Goal: Task Accomplishment & Management: Manage account settings

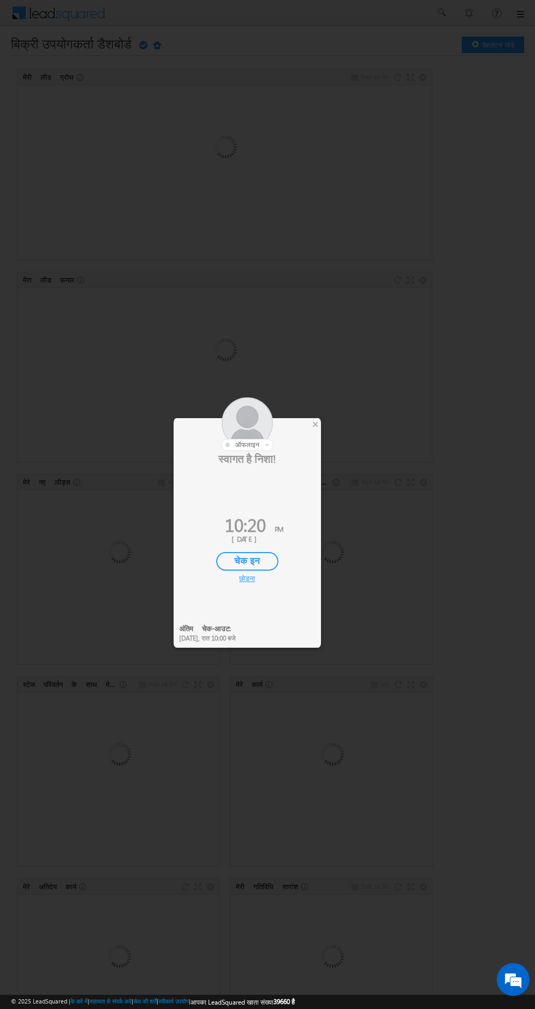
click at [234, 558] on font "चेक इन" at bounding box center [247, 560] width 26 height 13
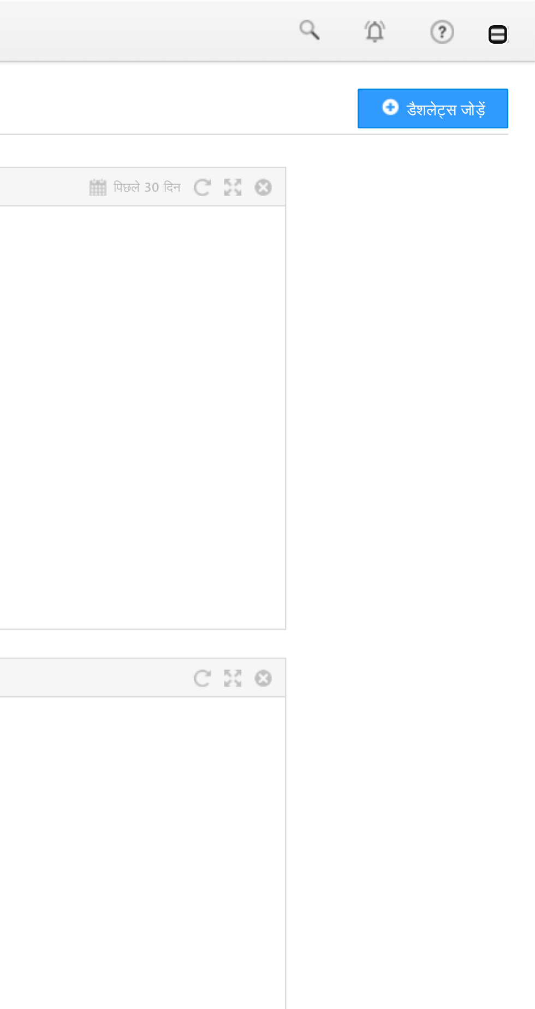
click at [520, 11] on link at bounding box center [520, 14] width 9 height 9
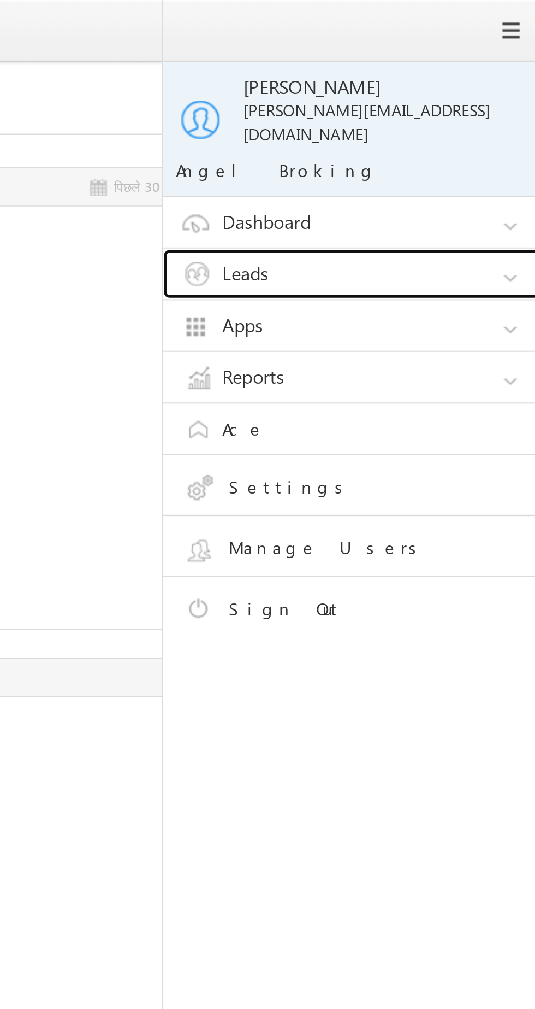
click at [413, 111] on link "Leads" at bounding box center [463, 113] width 164 height 21
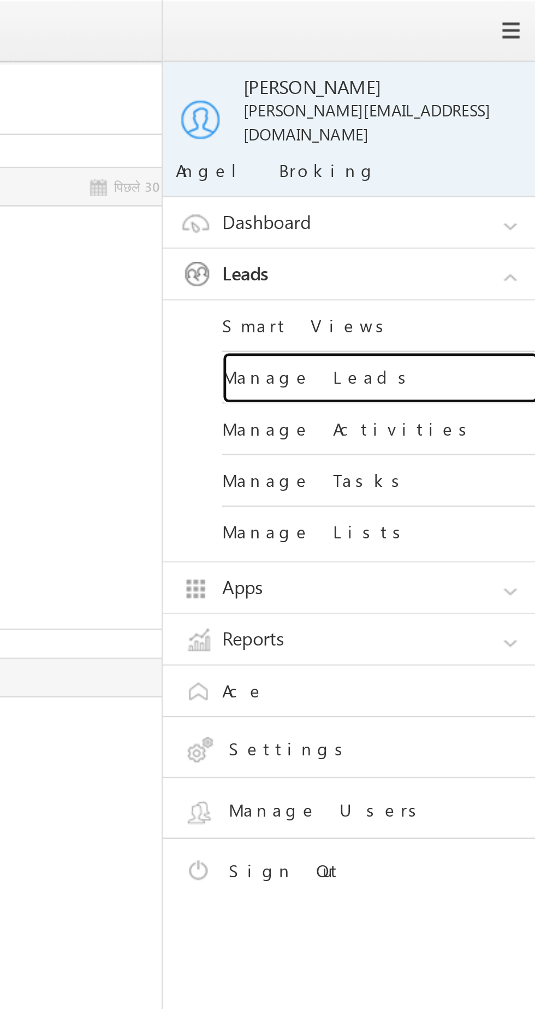
click at [417, 149] on link "Manage Leads" at bounding box center [471, 155] width 131 height 21
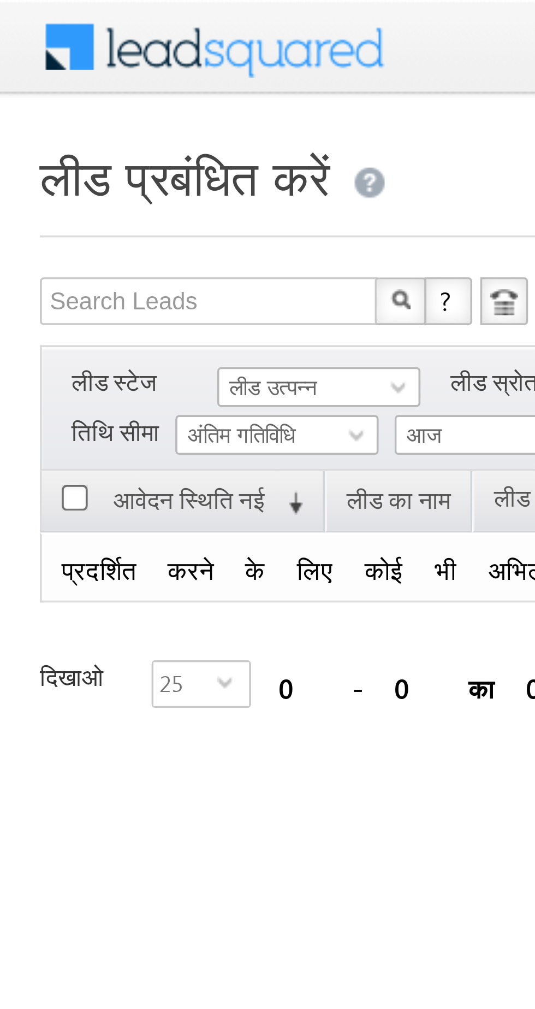
click at [69, 105] on font "लीड उत्पन्न" at bounding box center [75, 105] width 24 height 7
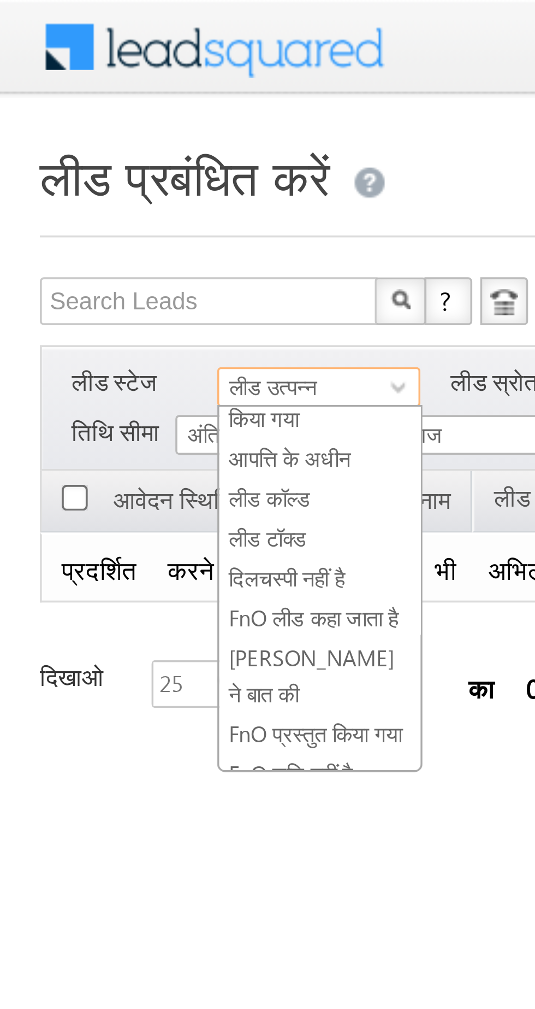
scroll to position [195, 0]
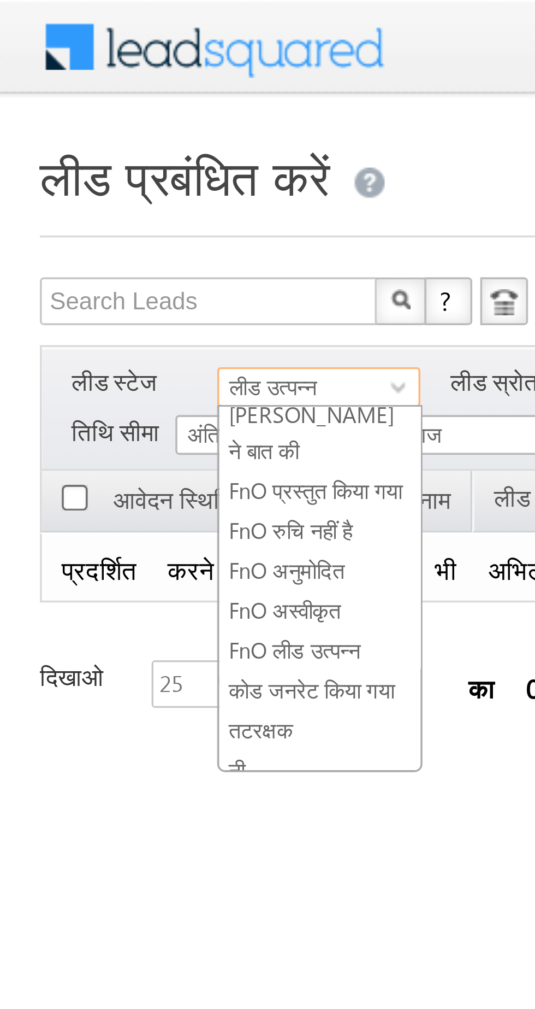
click at [70, 185] on font "कोड जनरेट किया गया" at bounding box center [85, 188] width 45 height 7
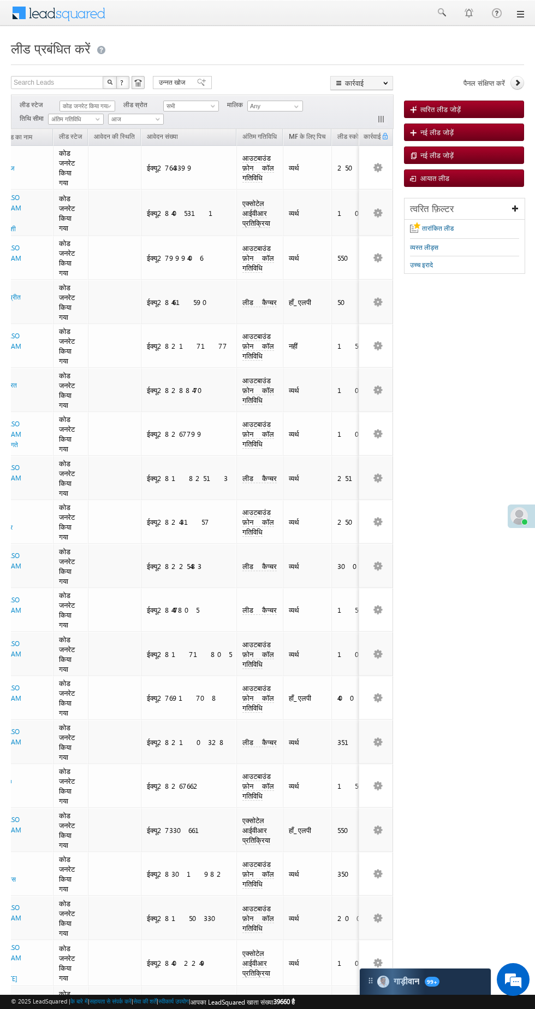
scroll to position [0, 0]
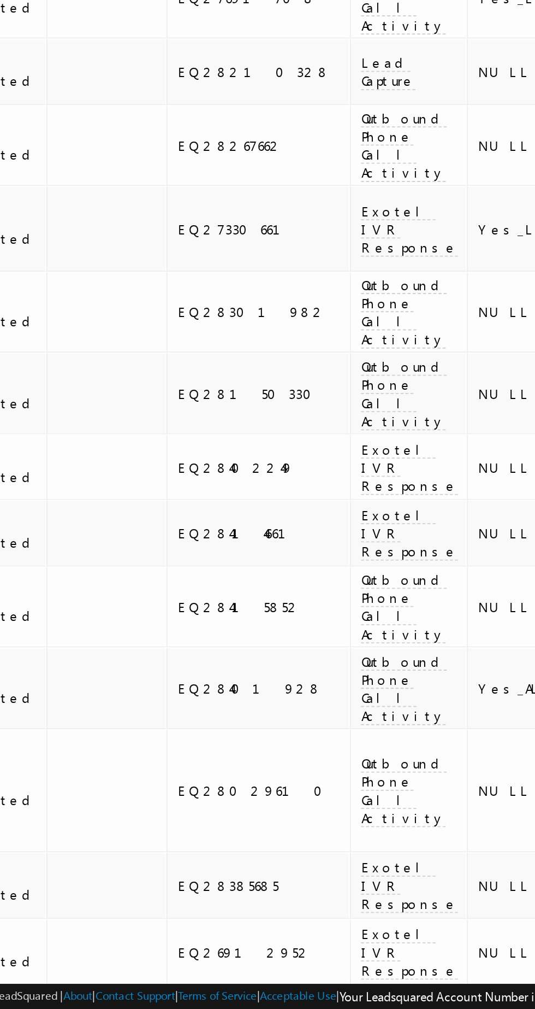
scroll to position [0, 221]
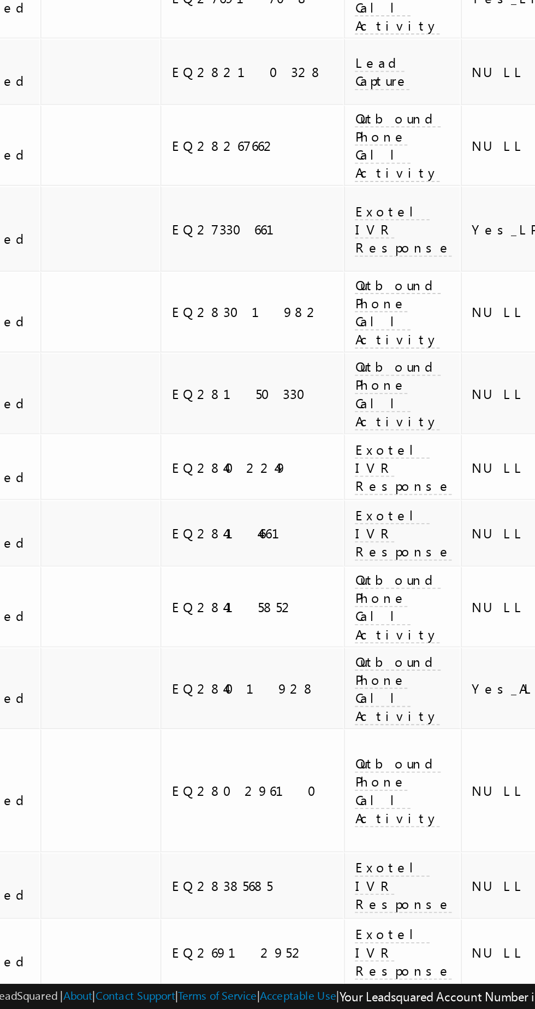
click at [142, 1007] on link "2" at bounding box center [139, 1016] width 20 height 19
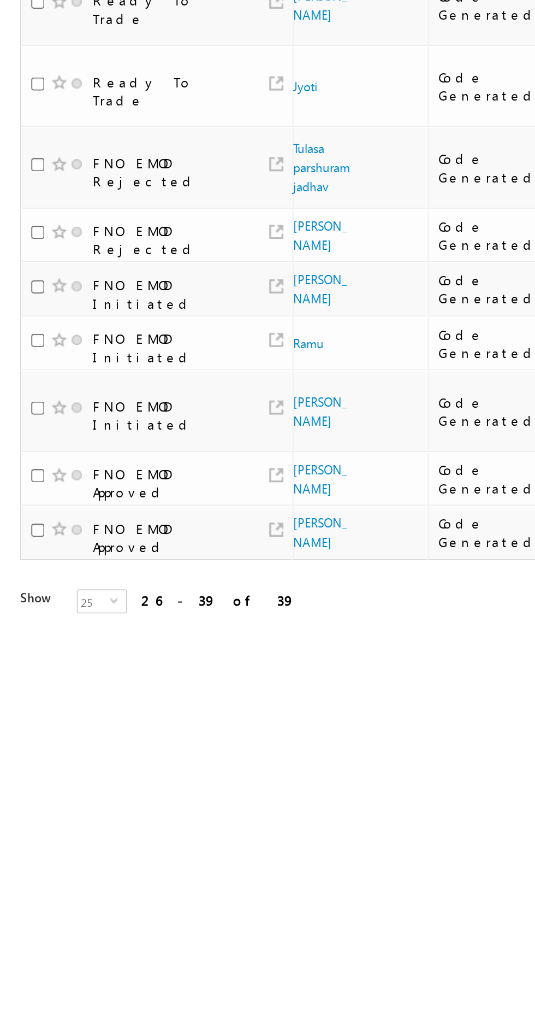
scroll to position [0, 0]
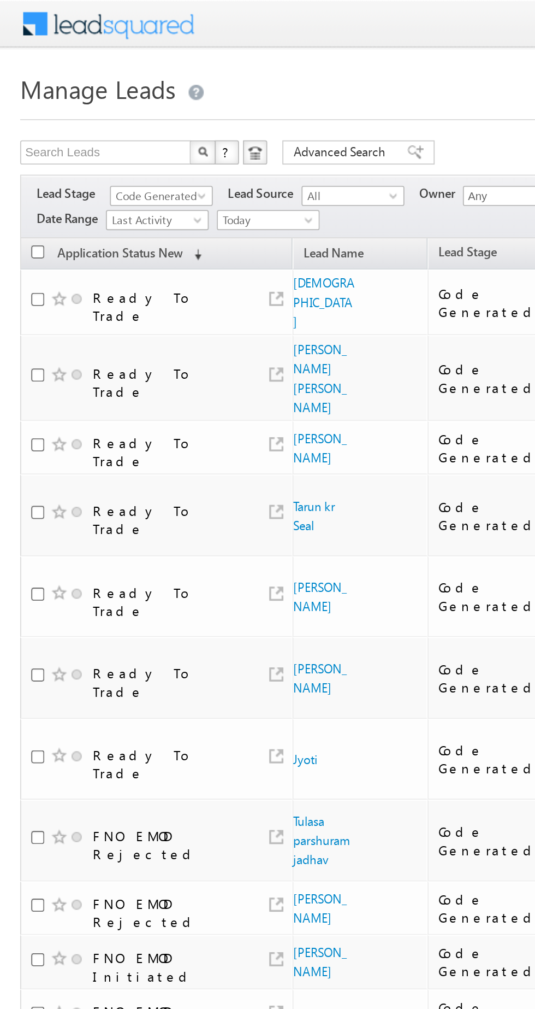
click at [90, 104] on span "Code Generated" at bounding box center [86, 106] width 52 height 10
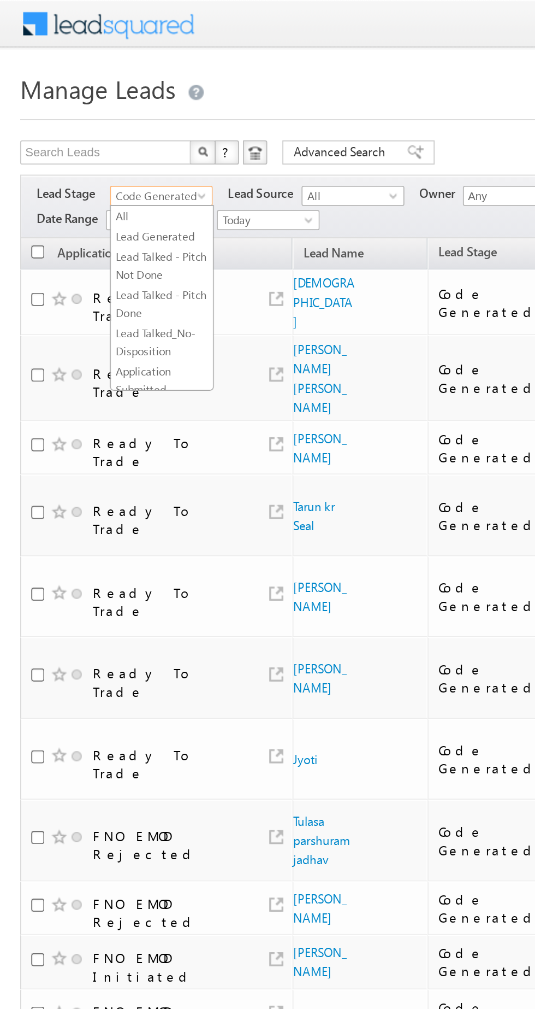
scroll to position [204, 0]
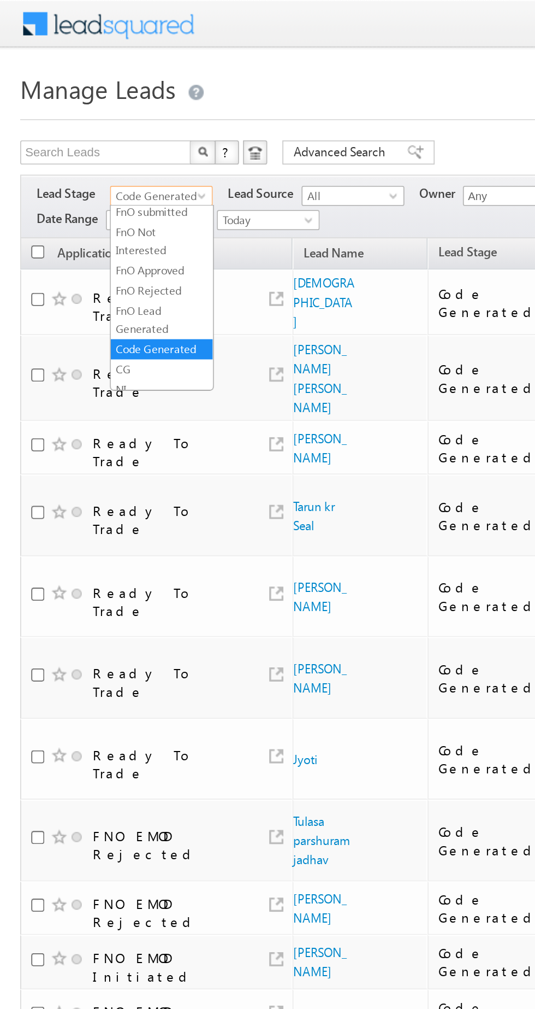
click at [139, 117] on span "Today" at bounding box center [144, 119] width 52 height 10
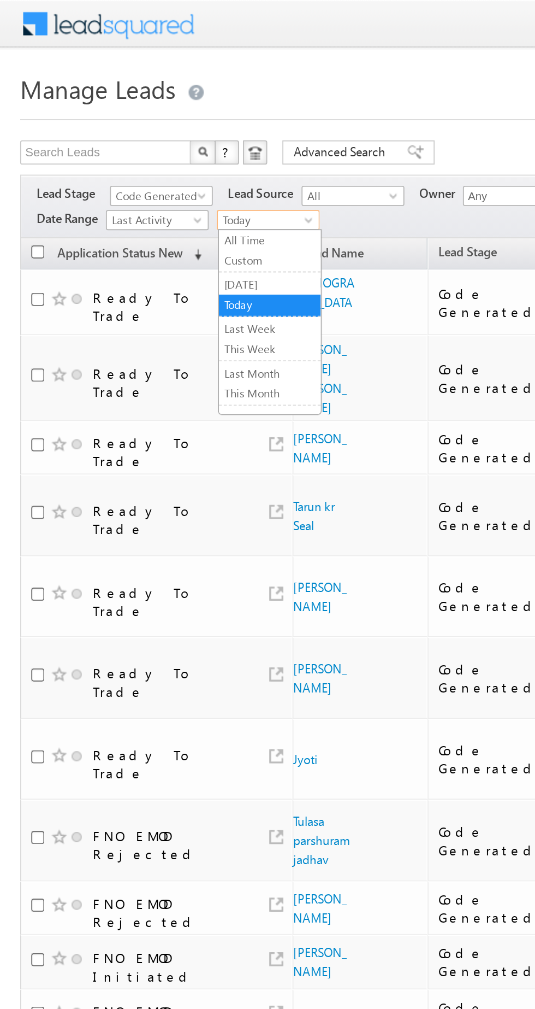
click at [131, 154] on link "[DATE]" at bounding box center [146, 154] width 55 height 10
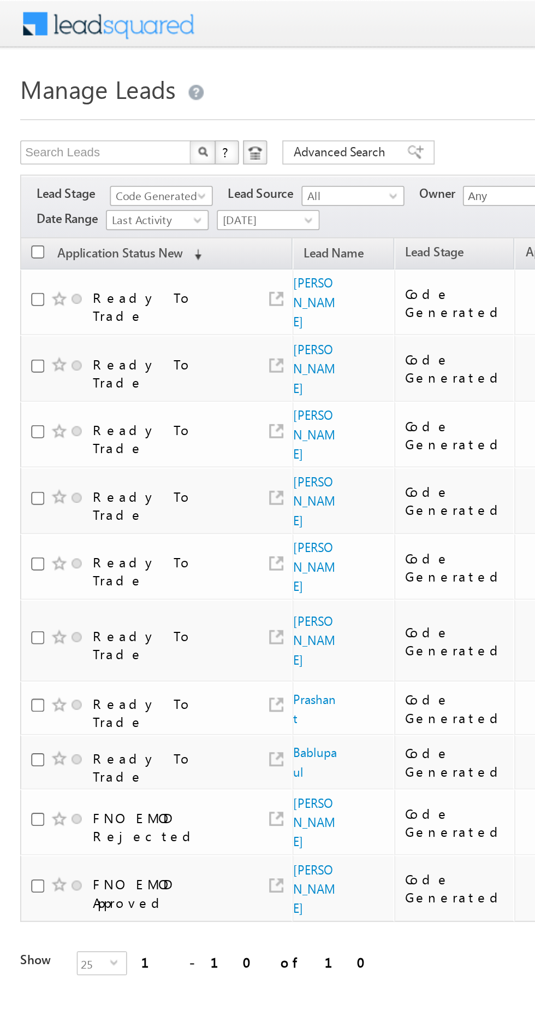
click at [136, 117] on span "[DATE]" at bounding box center [144, 119] width 52 height 10
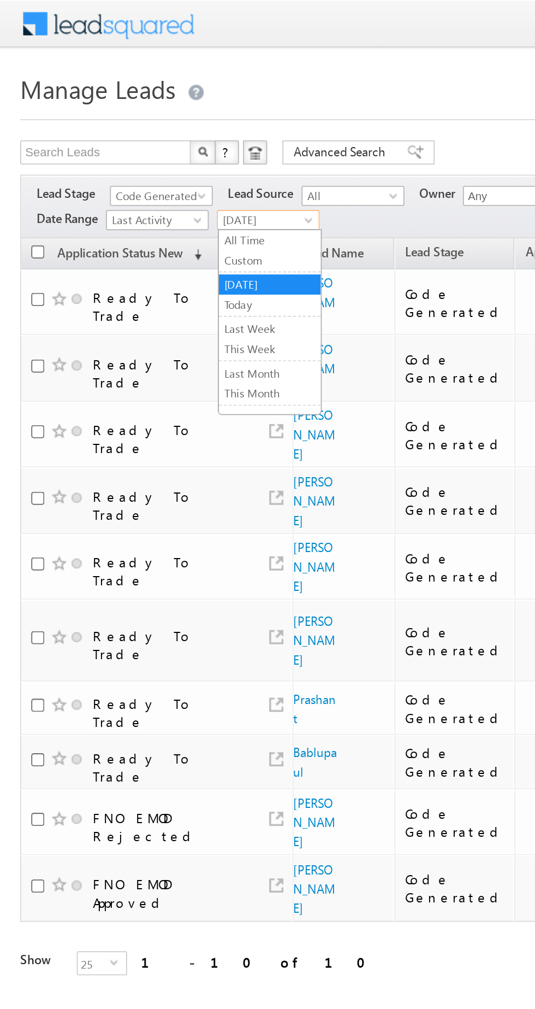
click at [131, 161] on link "Today" at bounding box center [146, 165] width 55 height 10
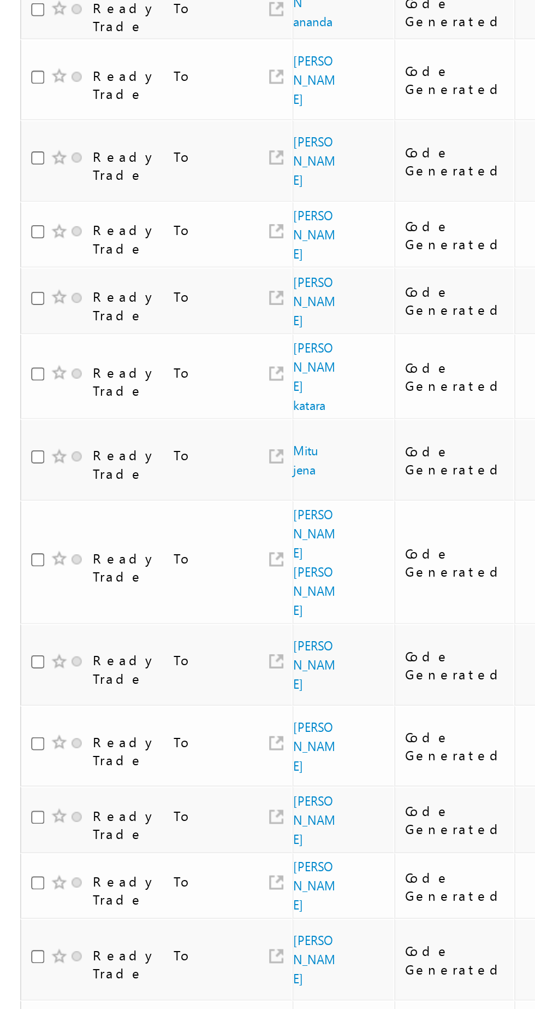
scroll to position [0, 0]
